Goal: Task Accomplishment & Management: Use online tool/utility

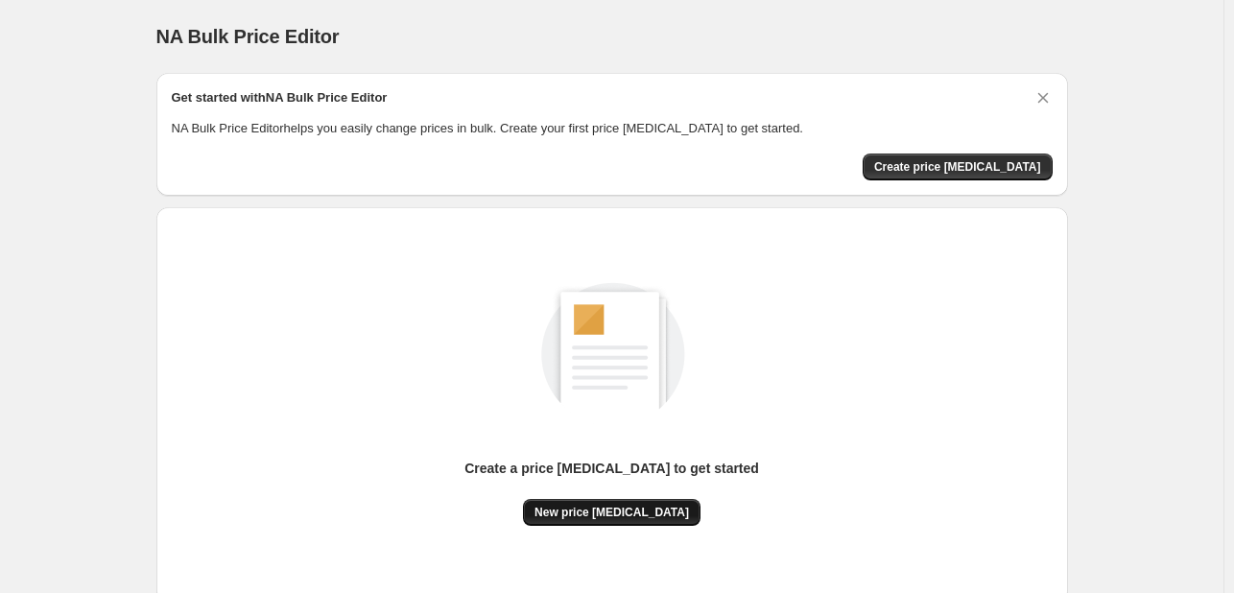
click at [587, 519] on span "New price [MEDICAL_DATA]" at bounding box center [612, 512] width 155 height 15
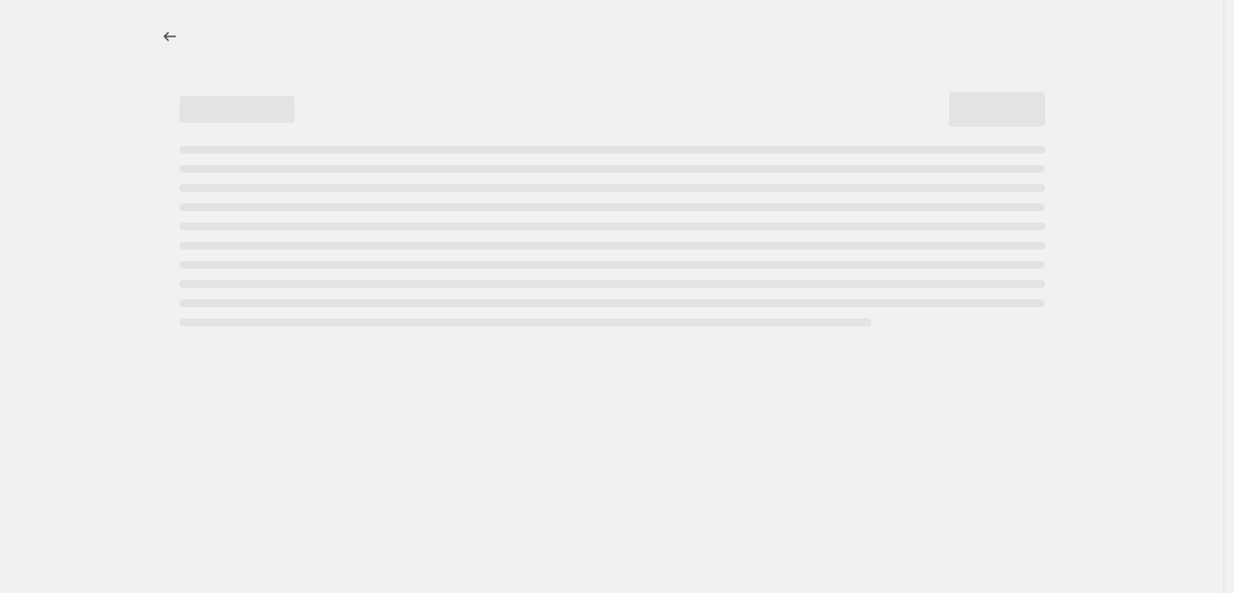
select select "percentage"
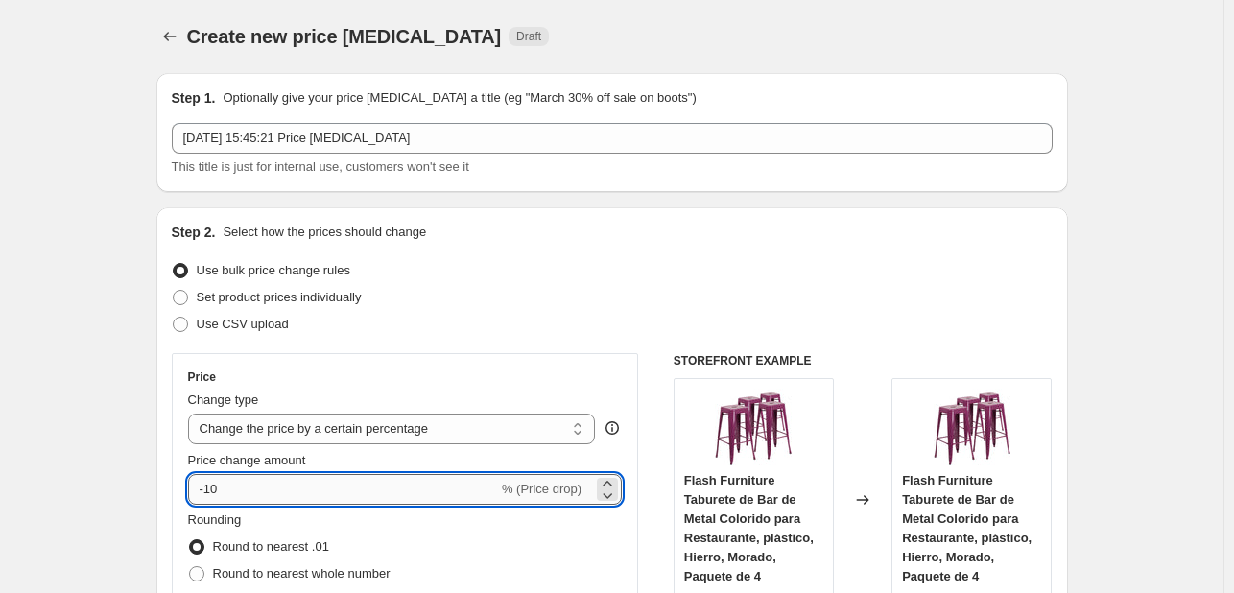
click at [376, 474] on input "-10" at bounding box center [343, 489] width 310 height 31
type input "-1"
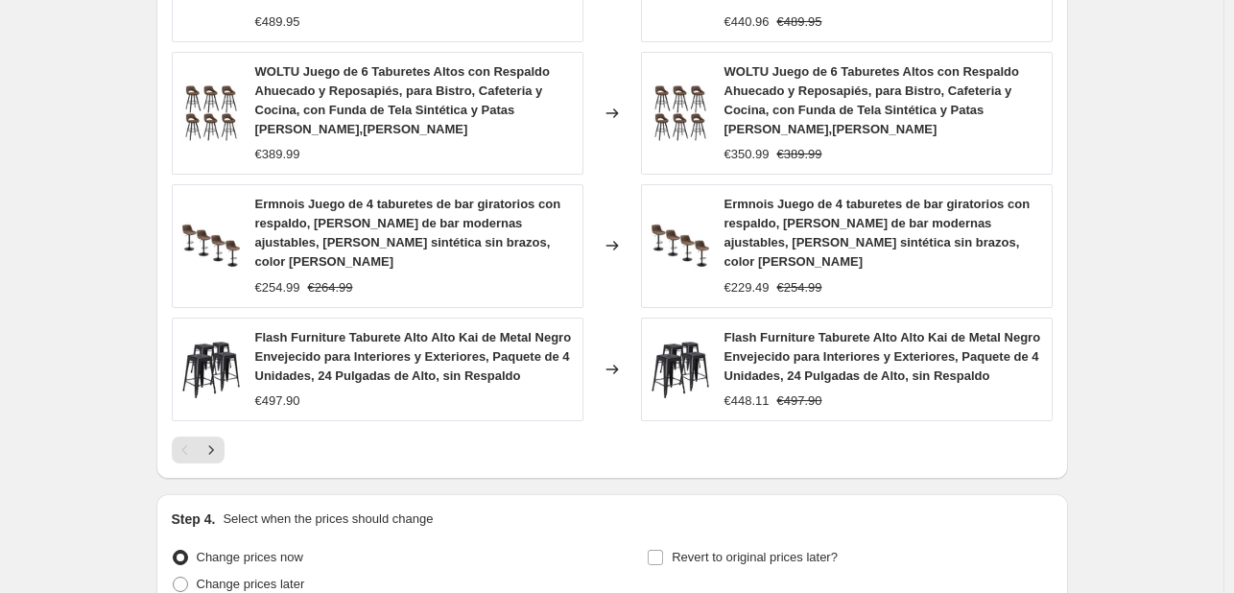
scroll to position [1490, 0]
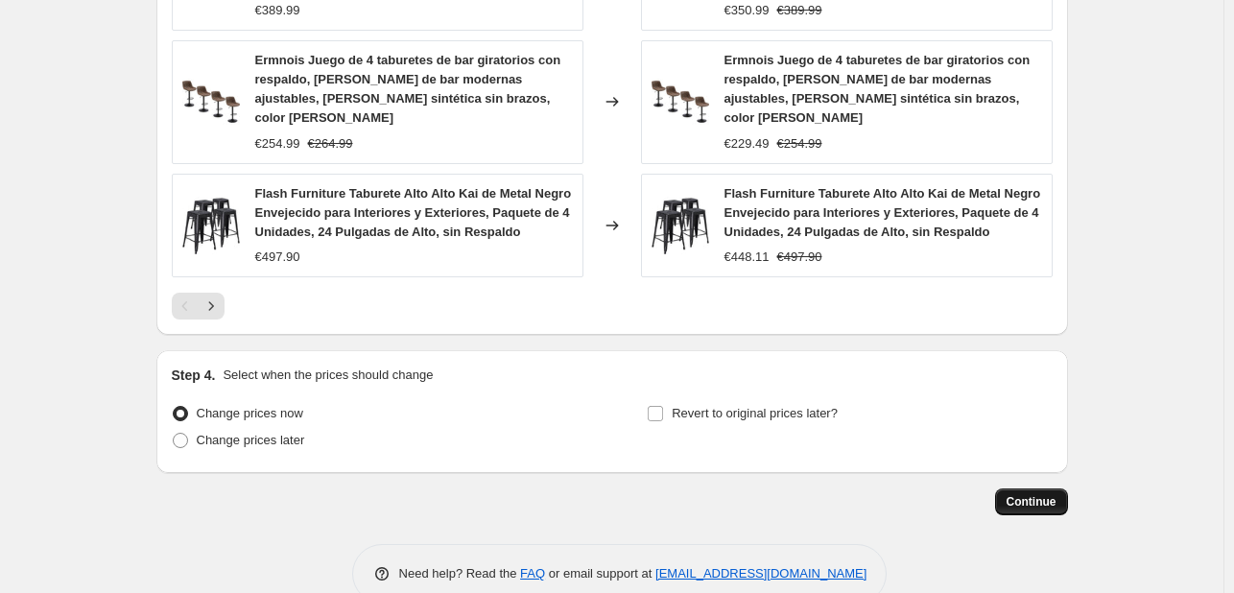
type input "-35"
click at [1029, 494] on span "Continue" at bounding box center [1032, 501] width 50 height 15
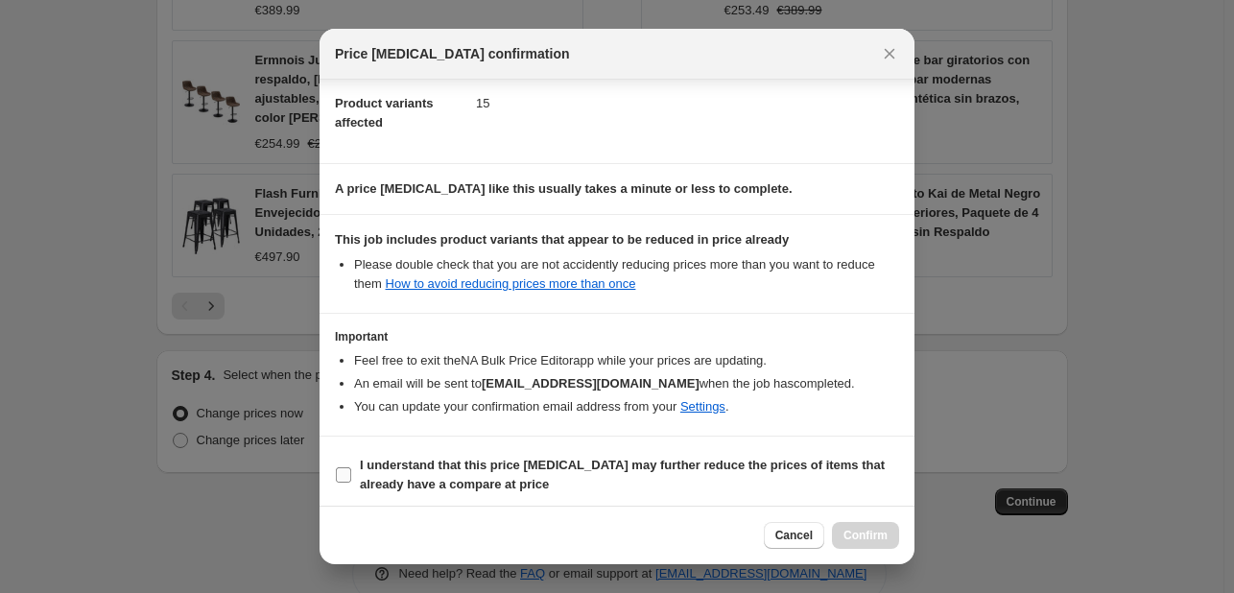
scroll to position [213, 0]
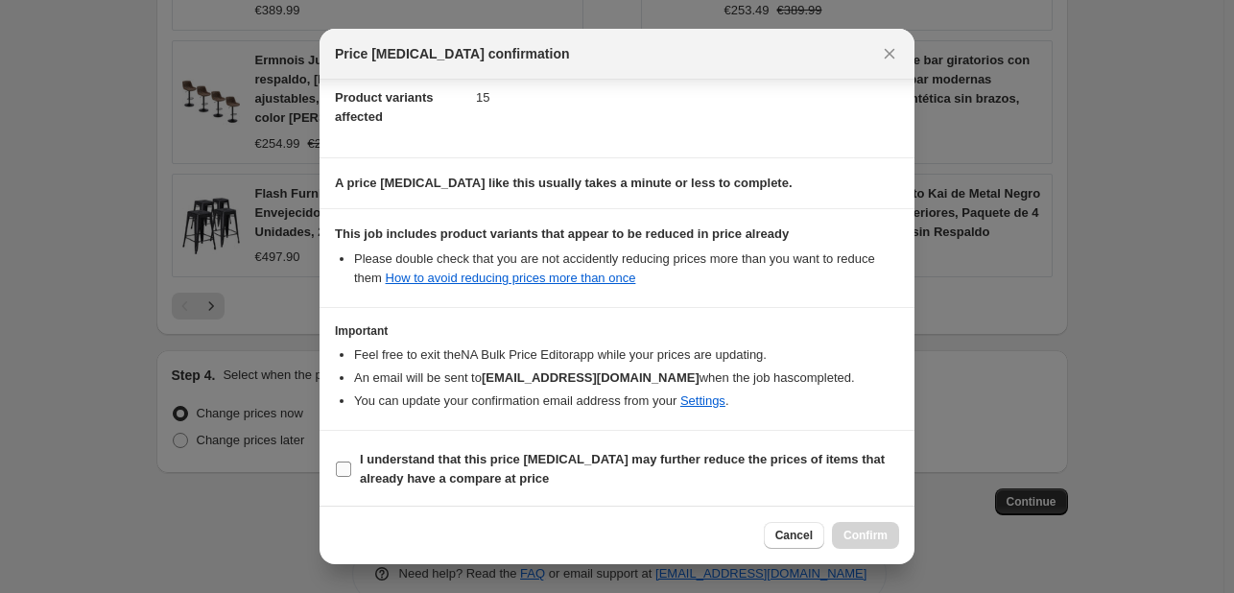
click at [438, 453] on b "I understand that this price [MEDICAL_DATA] may further reduce the prices of it…" at bounding box center [622, 469] width 525 height 34
click at [351, 462] on input "I understand that this price [MEDICAL_DATA] may further reduce the prices of it…" at bounding box center [343, 469] width 15 height 15
checkbox input "true"
click at [844, 525] on button "Confirm" at bounding box center [865, 535] width 67 height 27
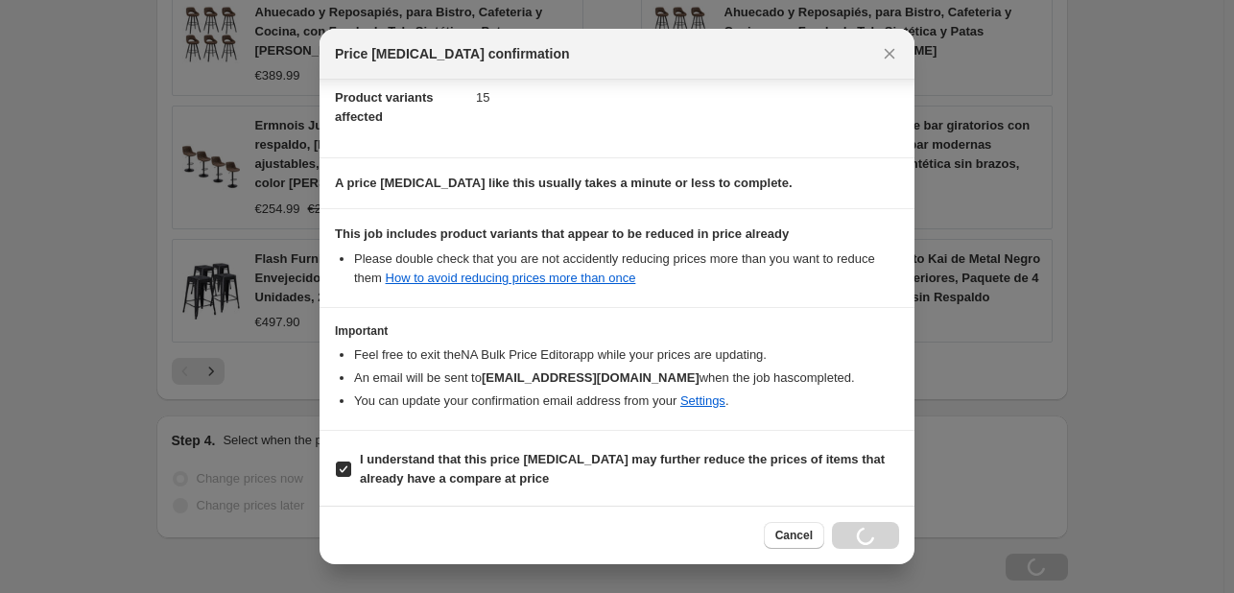
scroll to position [1555, 0]
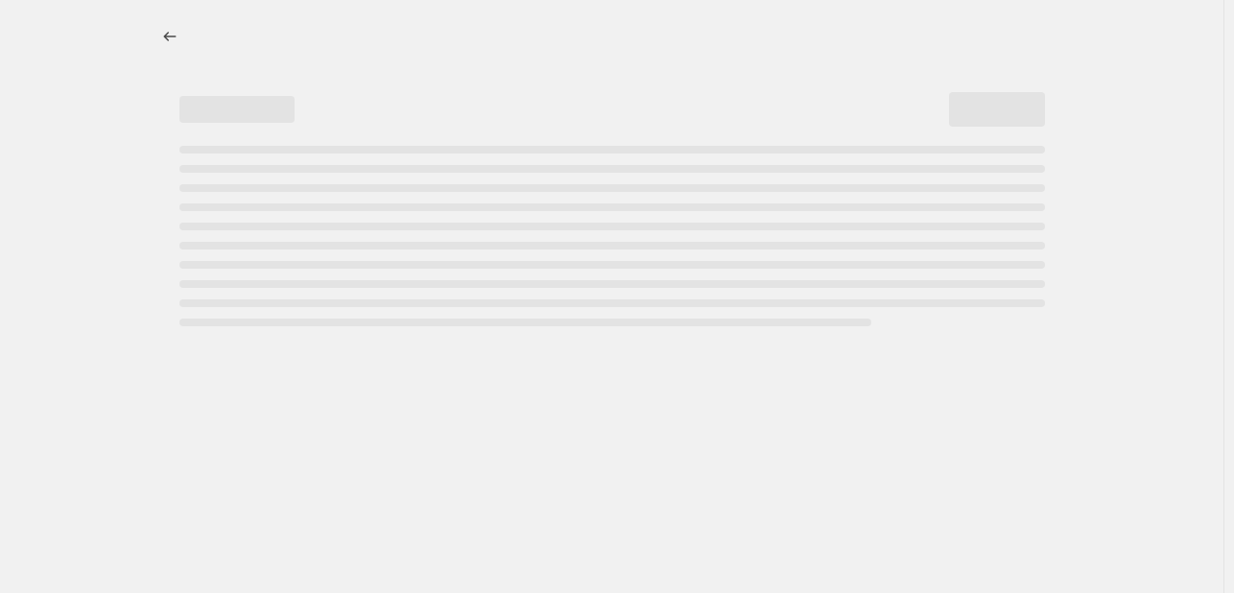
select select "percentage"
